Goal: Find specific page/section: Find specific page/section

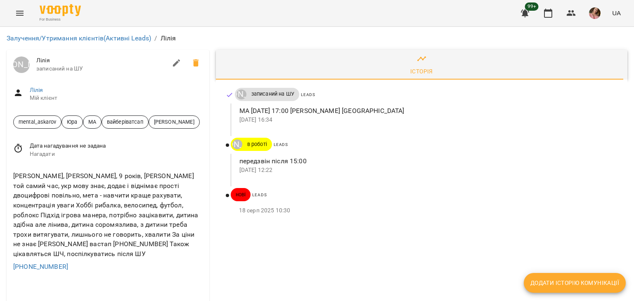
click at [520, 11] on icon "button" at bounding box center [525, 13] width 10 height 10
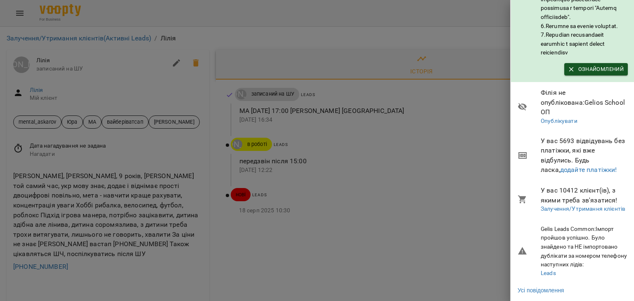
scroll to position [248, 0]
click at [565, 210] on link "Залучення/Утримання клієнтів" at bounding box center [583, 209] width 85 height 7
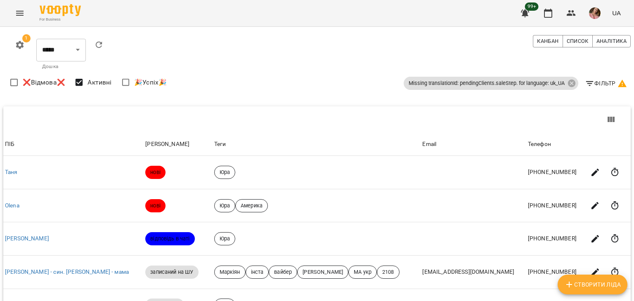
scroll to position [271, 0]
click at [524, 232] on body "For Business 99+ UA 1 ***** ******** ****** ******** ​ Дошка Канбан Список Анал…" at bounding box center [317, 282] width 634 height 565
click at [522, 229] on li "25" at bounding box center [521, 225] width 24 height 15
click at [522, 229] on div "1 ***** ******** ****** ******** ​ Дошка Канбан Список Аналітика Missing transl…" at bounding box center [317, 296] width 634 height 538
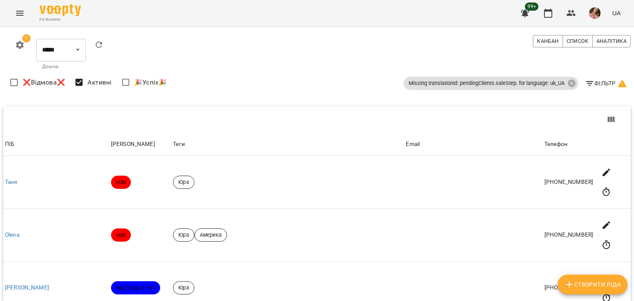
scroll to position [1259, 0]
click at [521, 227] on li "25" at bounding box center [521, 225] width 24 height 15
click at [519, 240] on li "50" at bounding box center [521, 240] width 24 height 15
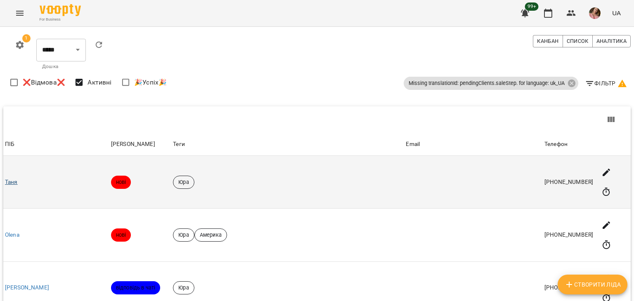
scroll to position [165, 0]
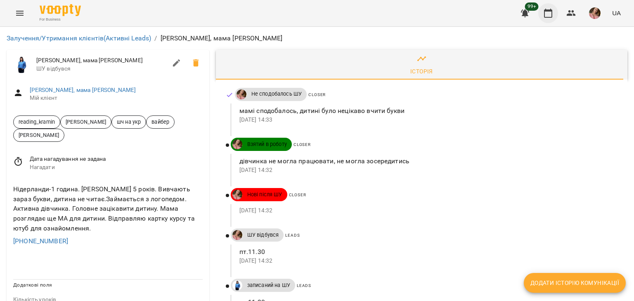
click at [553, 14] on icon "button" at bounding box center [548, 13] width 10 height 10
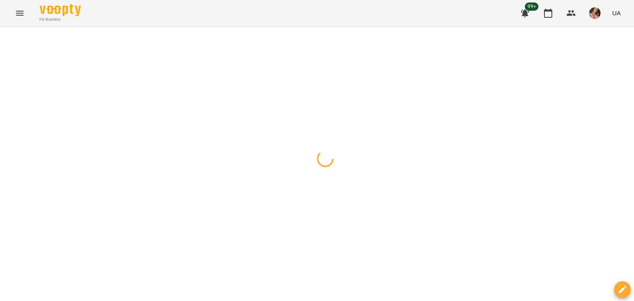
click at [531, 14] on button "button" at bounding box center [525, 13] width 20 height 20
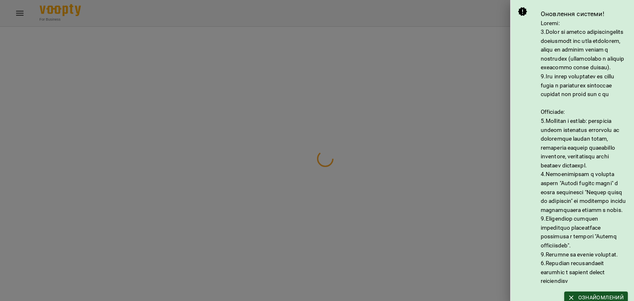
scroll to position [253, 0]
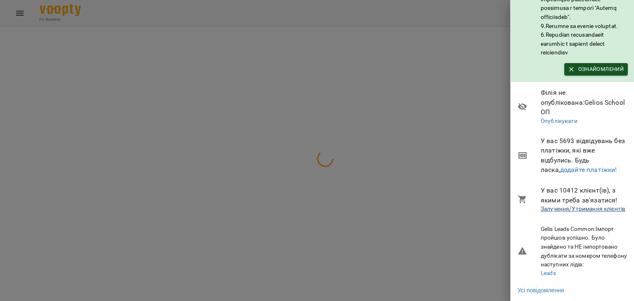
click at [568, 206] on li "У вас 10412 клієнт(ів), з якими треба зв'язатися! Залучення/Утримання клієнтів" at bounding box center [572, 199] width 123 height 39
click at [567, 206] on link "Залучення/Утримання клієнтів" at bounding box center [583, 209] width 85 height 7
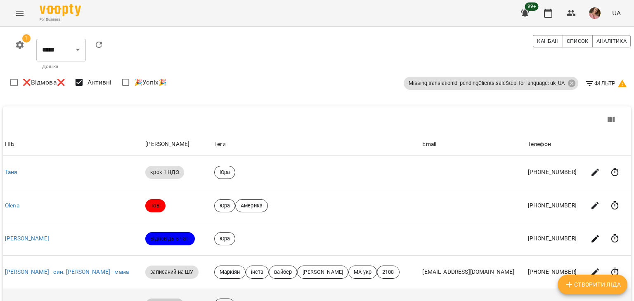
scroll to position [271, 0]
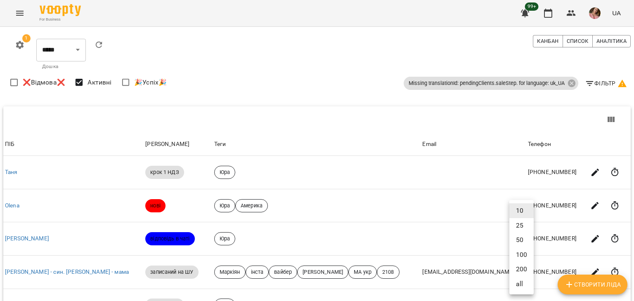
click at [525, 227] on body "For Business 99+ UA 1 ***** ******** ****** ******** ​ [PERSON_NAME] Список Ана…" at bounding box center [317, 282] width 634 height 565
click at [517, 243] on li "50" at bounding box center [521, 240] width 24 height 15
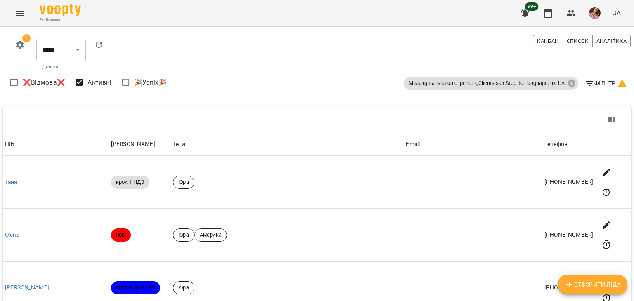
scroll to position [296, 0]
